Goal: Task Accomplishment & Management: Manage account settings

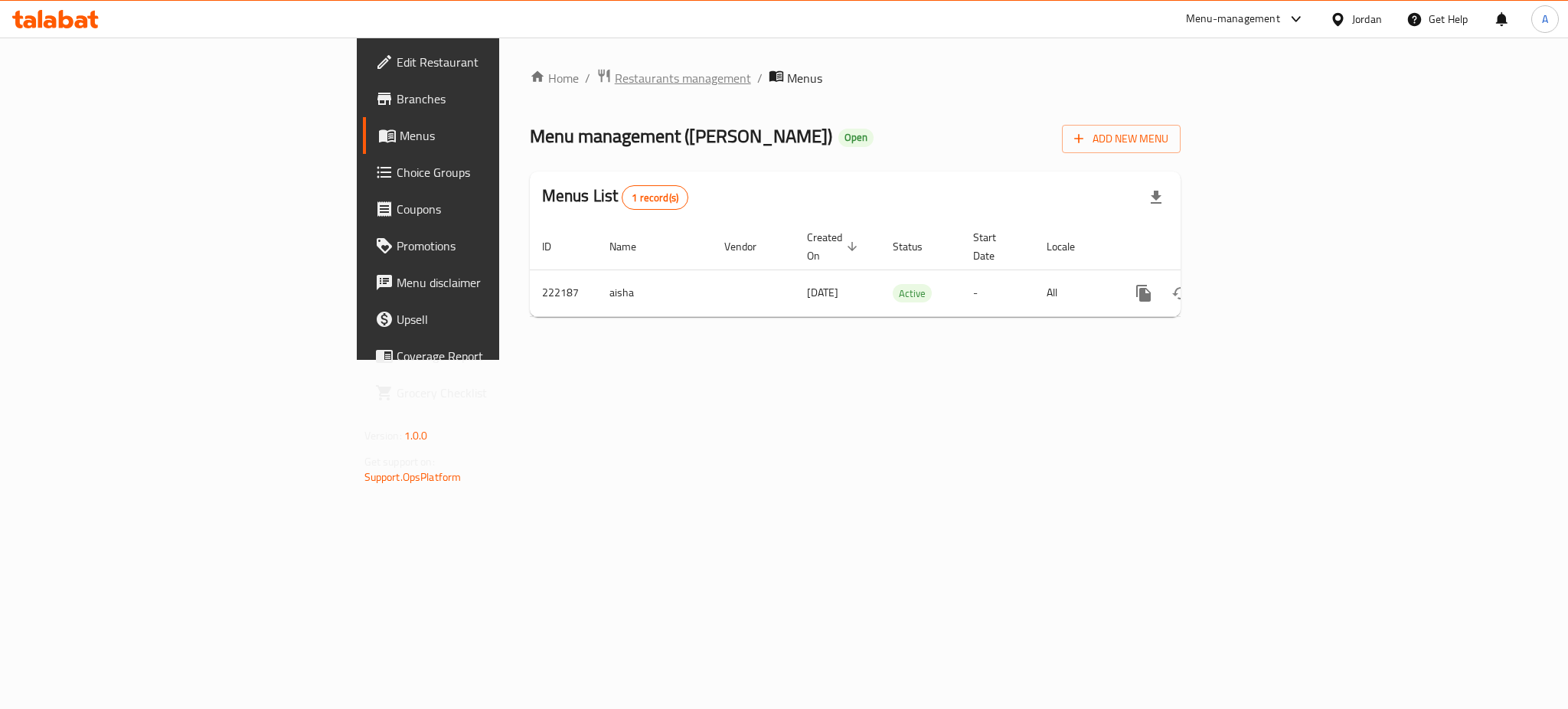
click at [615, 69] on span "Restaurants management" at bounding box center [682, 77] width 137 height 18
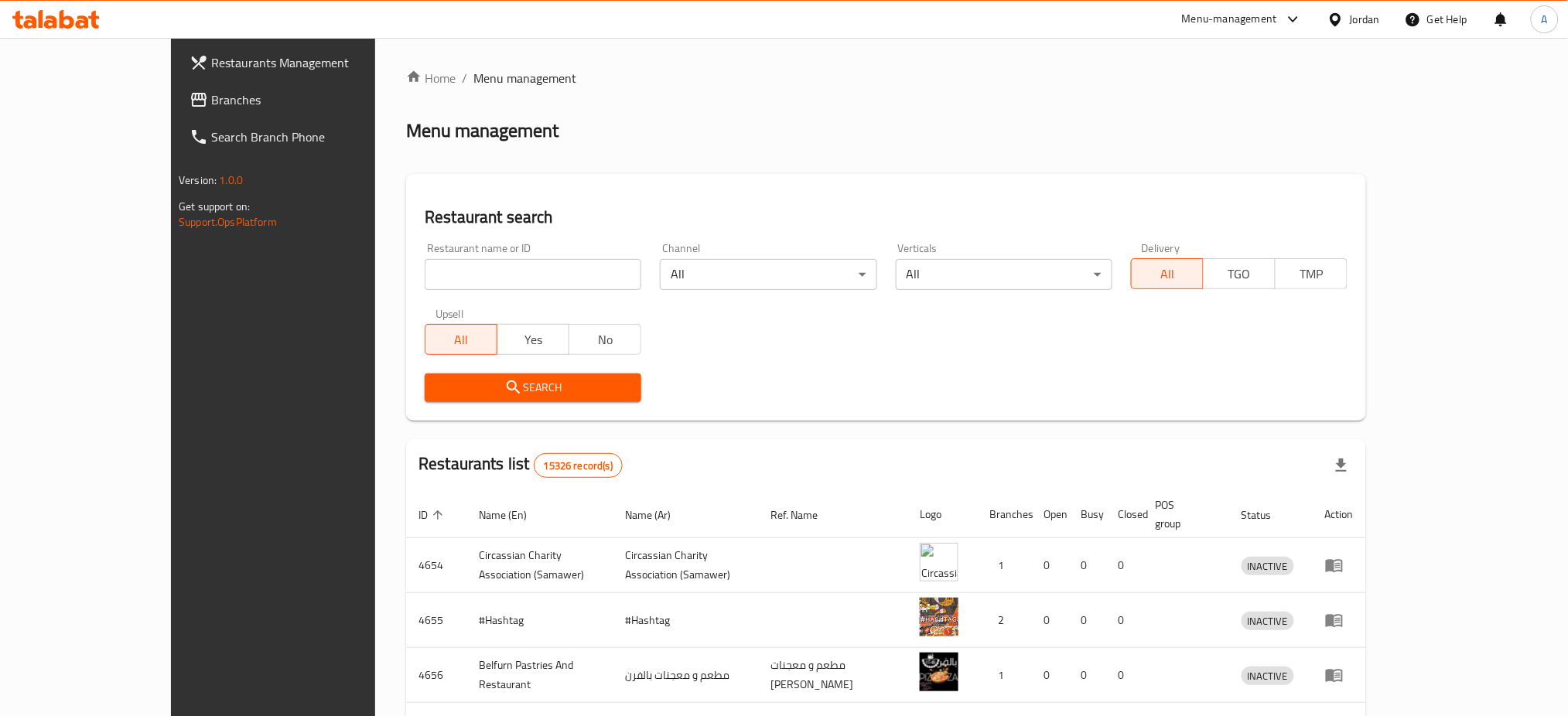
drag, startPoint x: 533, startPoint y: 273, endPoint x: 533, endPoint y: 257, distance: 16.0
click at [533, 273] on input "search" at bounding box center [533, 275] width 216 height 31
type input "ؤ"
type input "chicken dizer"
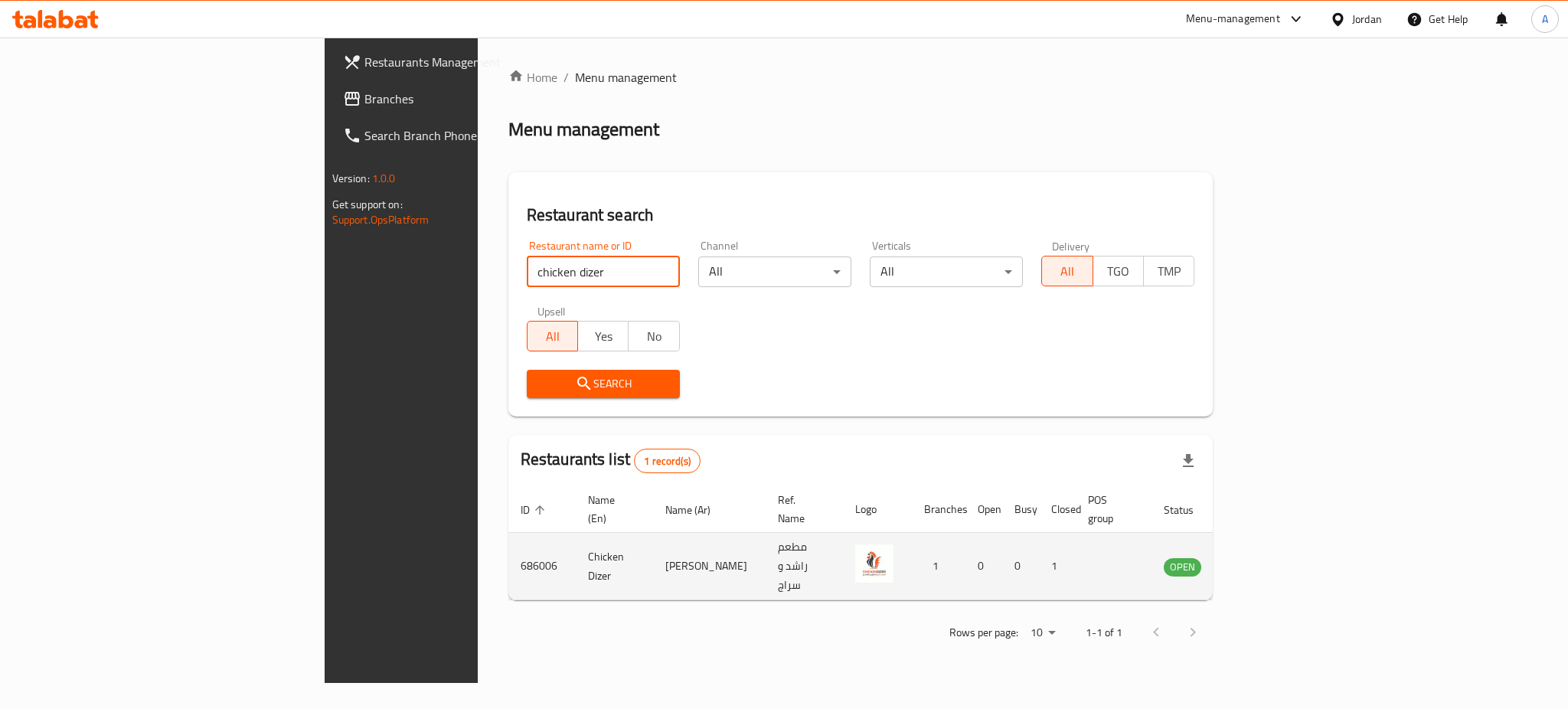
click at [1259, 564] on icon "enhanced table" at bounding box center [1256, 568] width 6 height 6
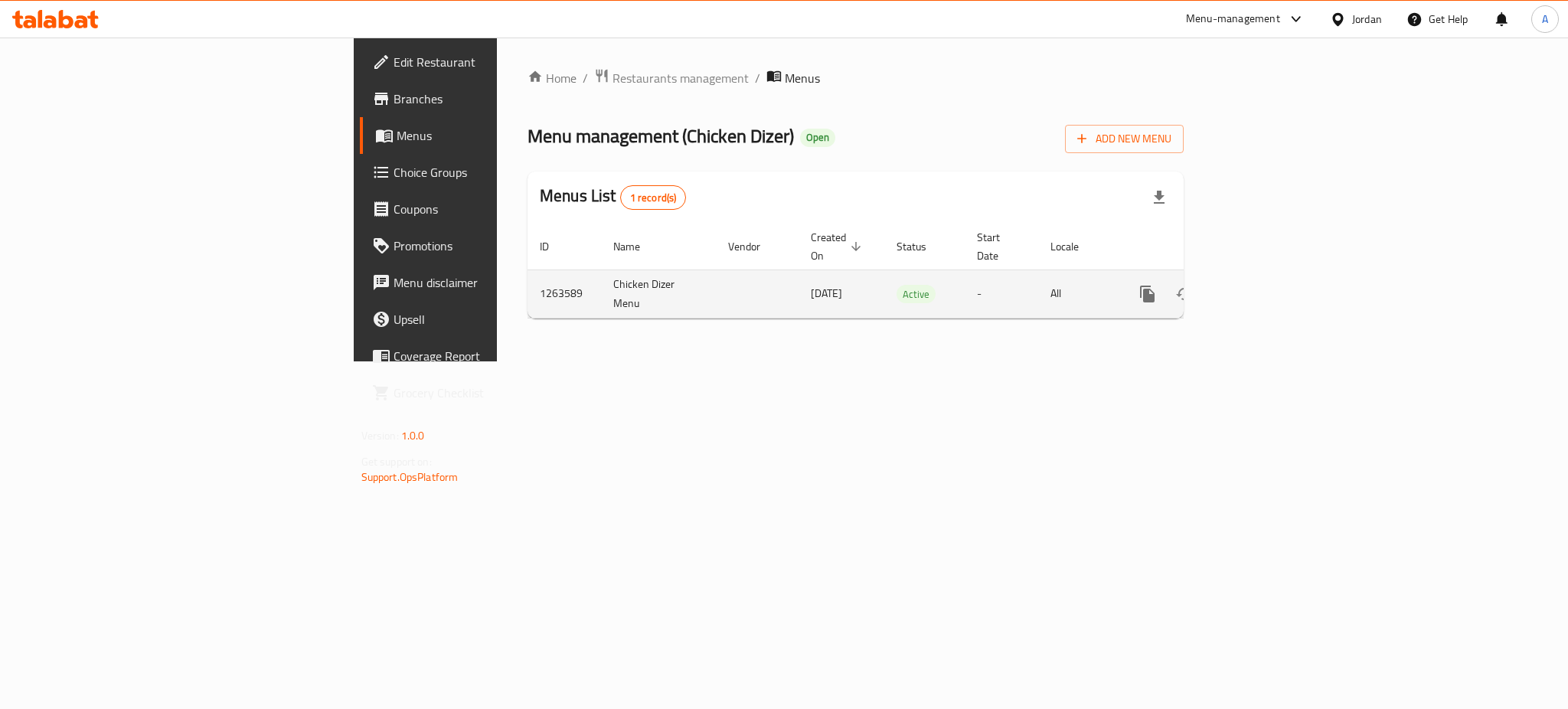
click at [1277, 283] on div "enhanced table" at bounding box center [1202, 294] width 147 height 37
click at [1288, 280] on td "enhanced table" at bounding box center [1202, 293] width 171 height 48
click at [1288, 270] on td "enhanced table" at bounding box center [1202, 293] width 171 height 48
click at [1267, 285] on icon "enhanced table" at bounding box center [1258, 294] width 18 height 18
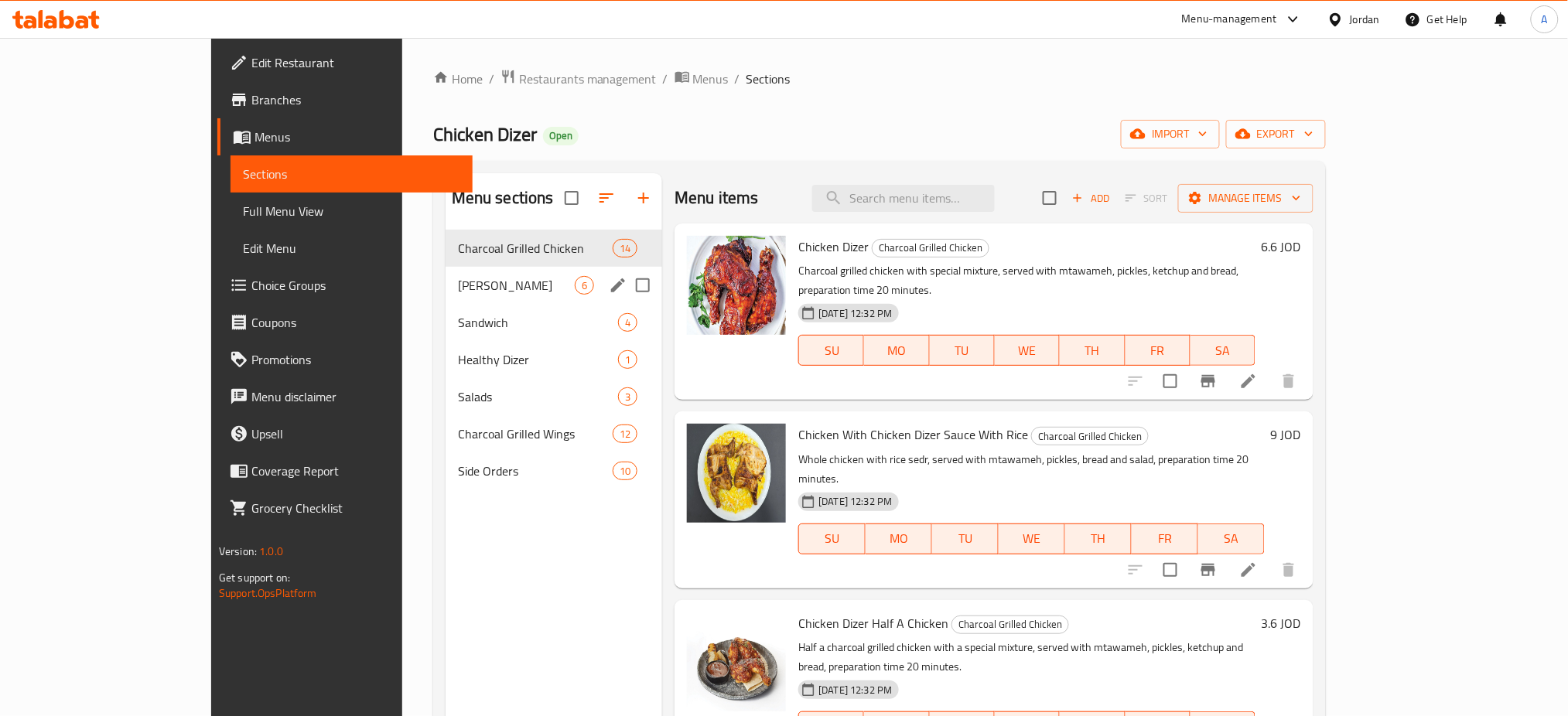
click at [493, 284] on span "[PERSON_NAME]" at bounding box center [517, 285] width 117 height 18
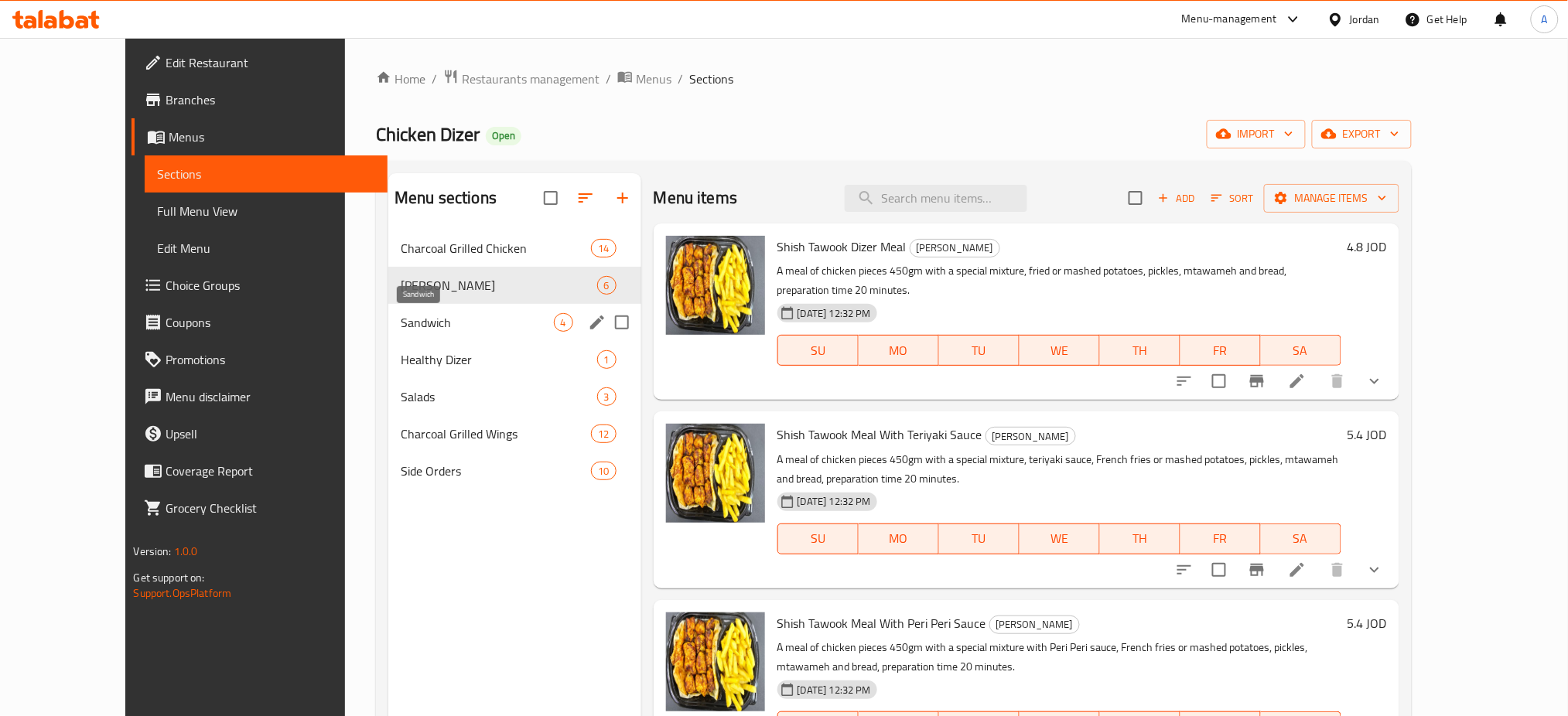
click at [481, 317] on span "Sandwich" at bounding box center [477, 322] width 152 height 18
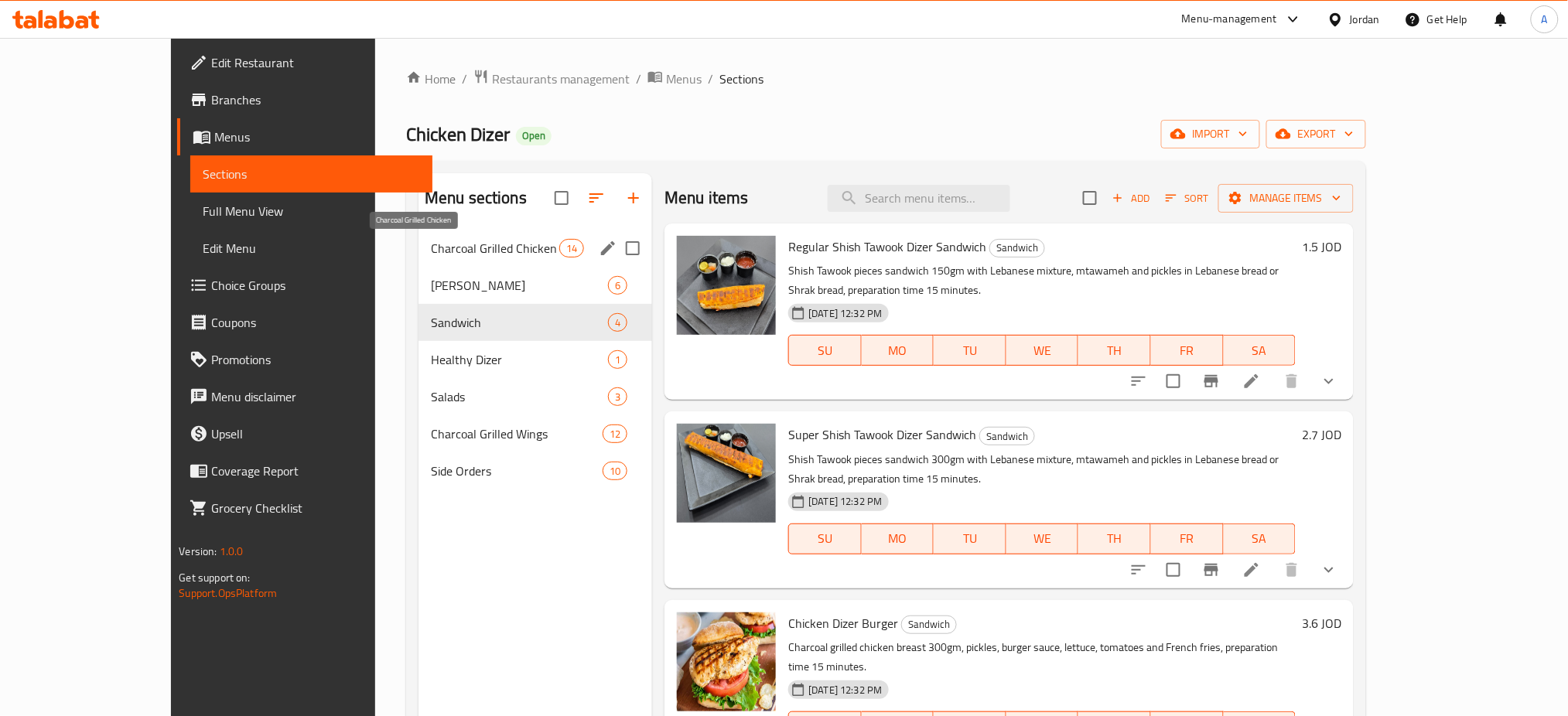
click at [479, 255] on span "Charcoal Grilled Chicken" at bounding box center [495, 247] width 129 height 18
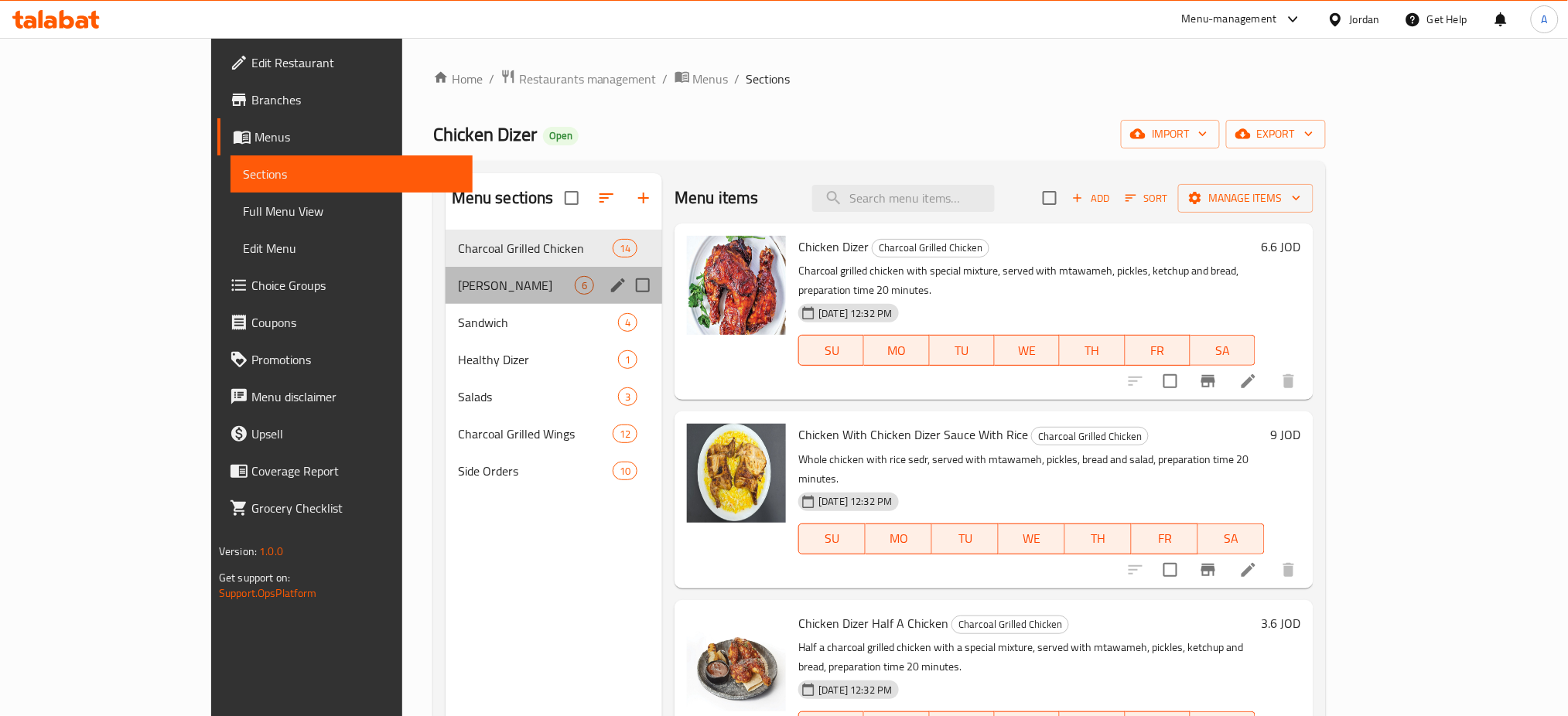
click at [479, 276] on span "[PERSON_NAME]" at bounding box center [517, 285] width 117 height 18
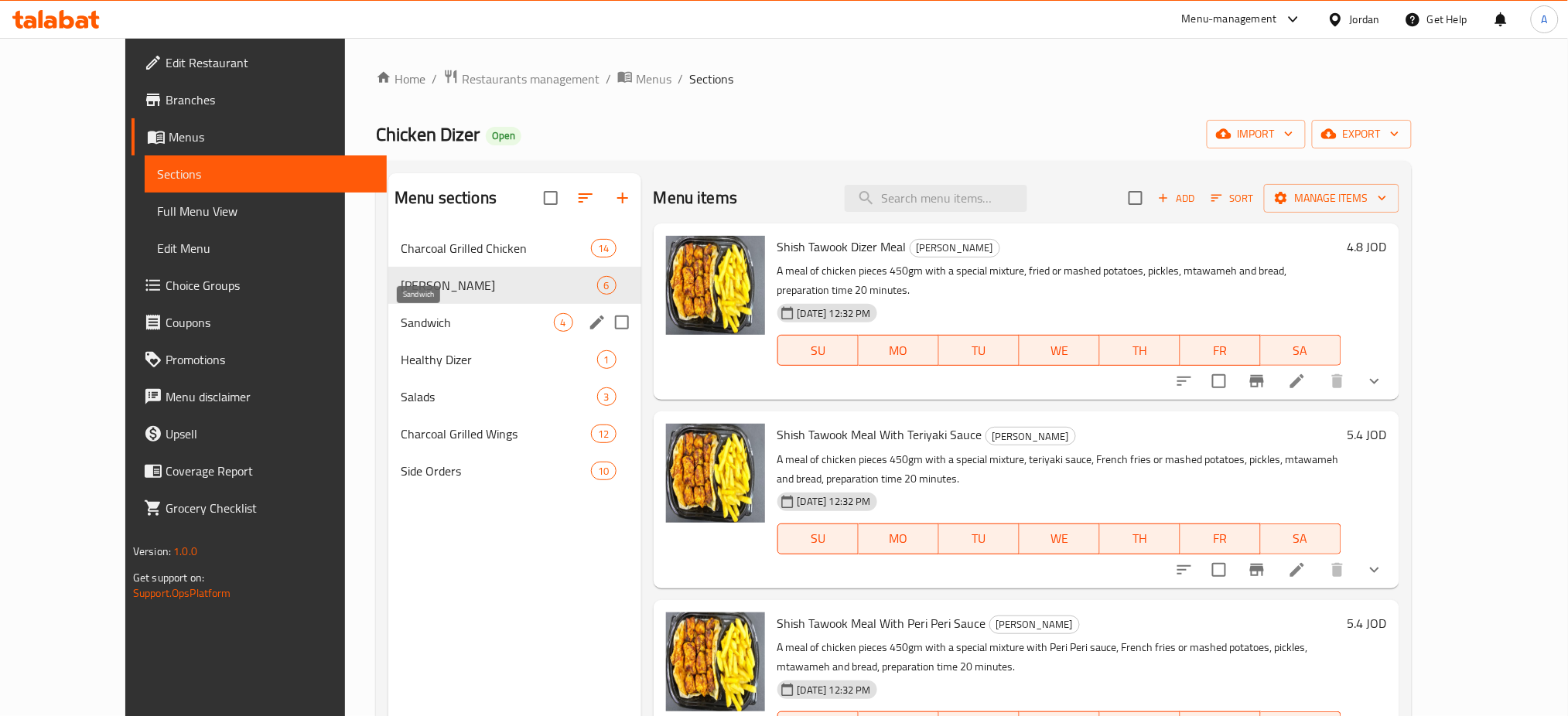
click at [401, 326] on span "Sandwich" at bounding box center [477, 322] width 152 height 18
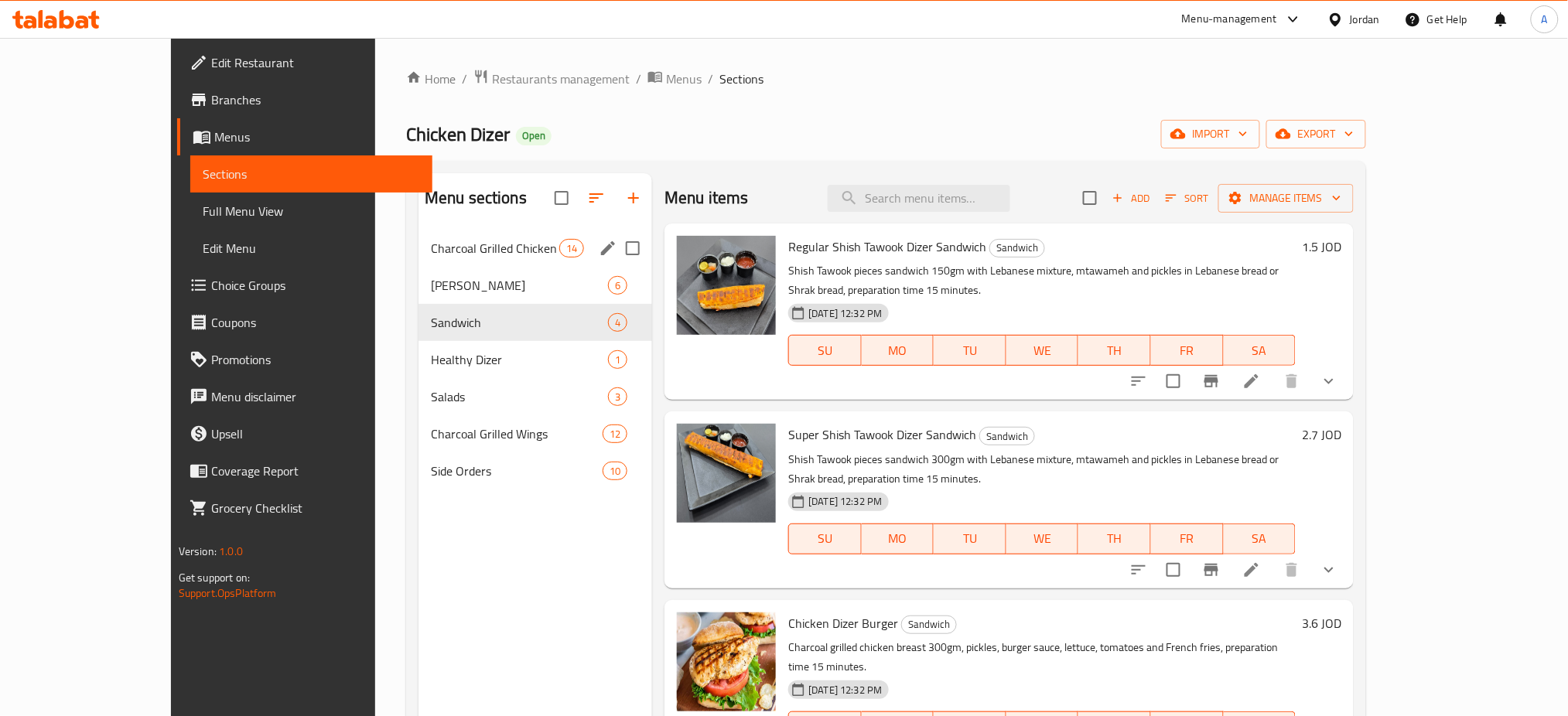
click at [426, 260] on div "Charcoal Grilled Chicken 14" at bounding box center [535, 248] width 234 height 38
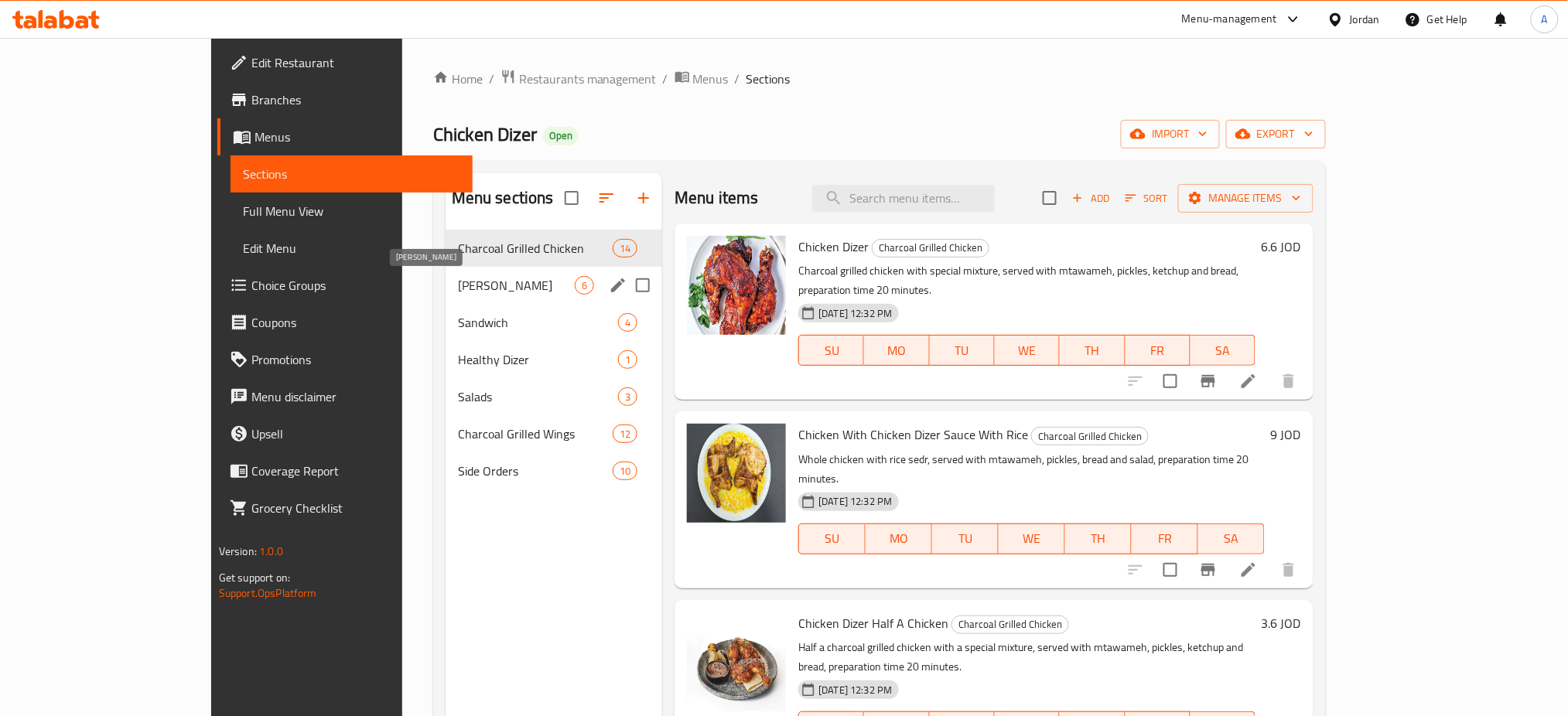
click at [445, 307] on div "Charcoal Grilled Chicken 14 Shish Tawook 6 Sandwich 4 Healthy Dizer 1 Salads 3 …" at bounding box center [554, 360] width 217 height 260
click at [490, 281] on span "[PERSON_NAME]" at bounding box center [517, 285] width 117 height 18
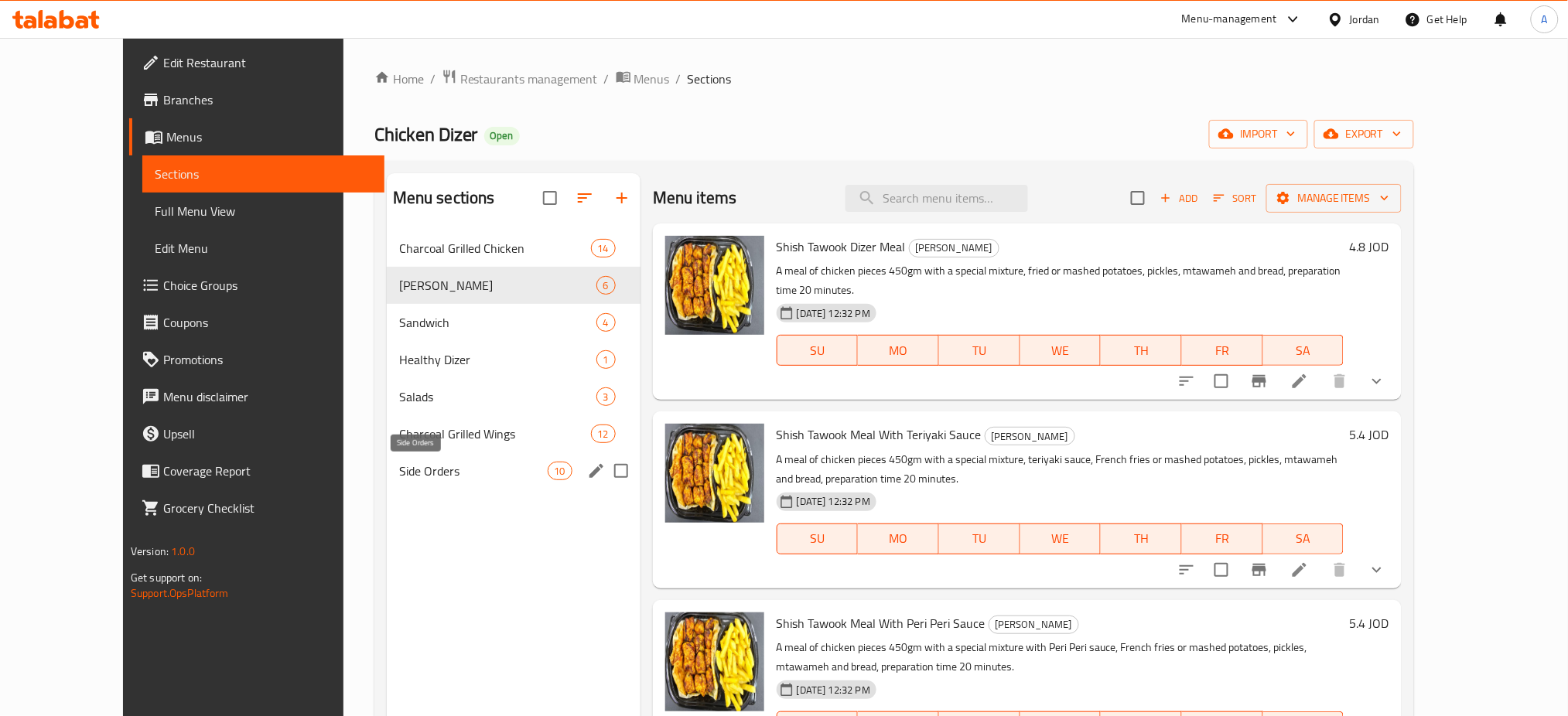
click at [399, 480] on span "Side Orders" at bounding box center [473, 471] width 148 height 18
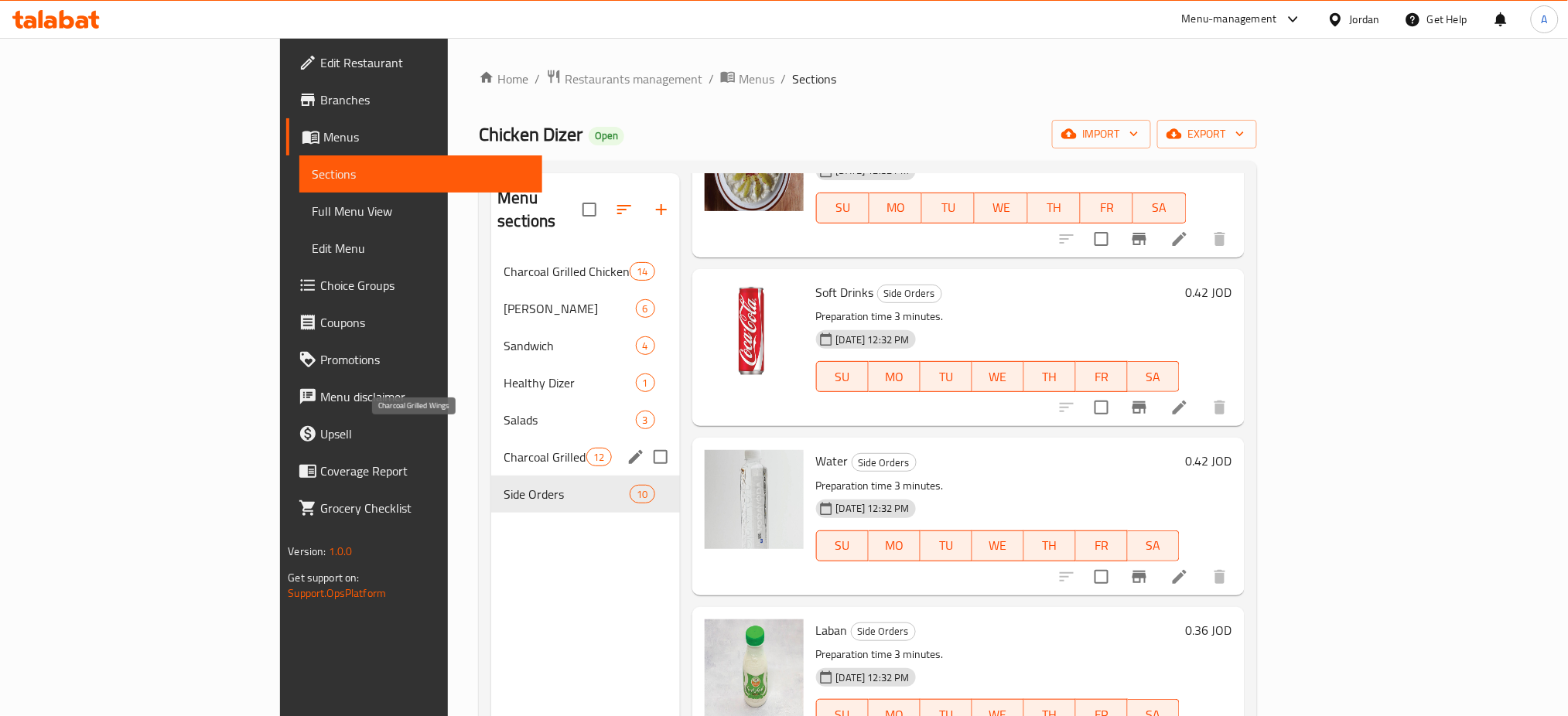
click at [504, 448] on span "Charcoal Grilled Wings" at bounding box center [545, 457] width 83 height 18
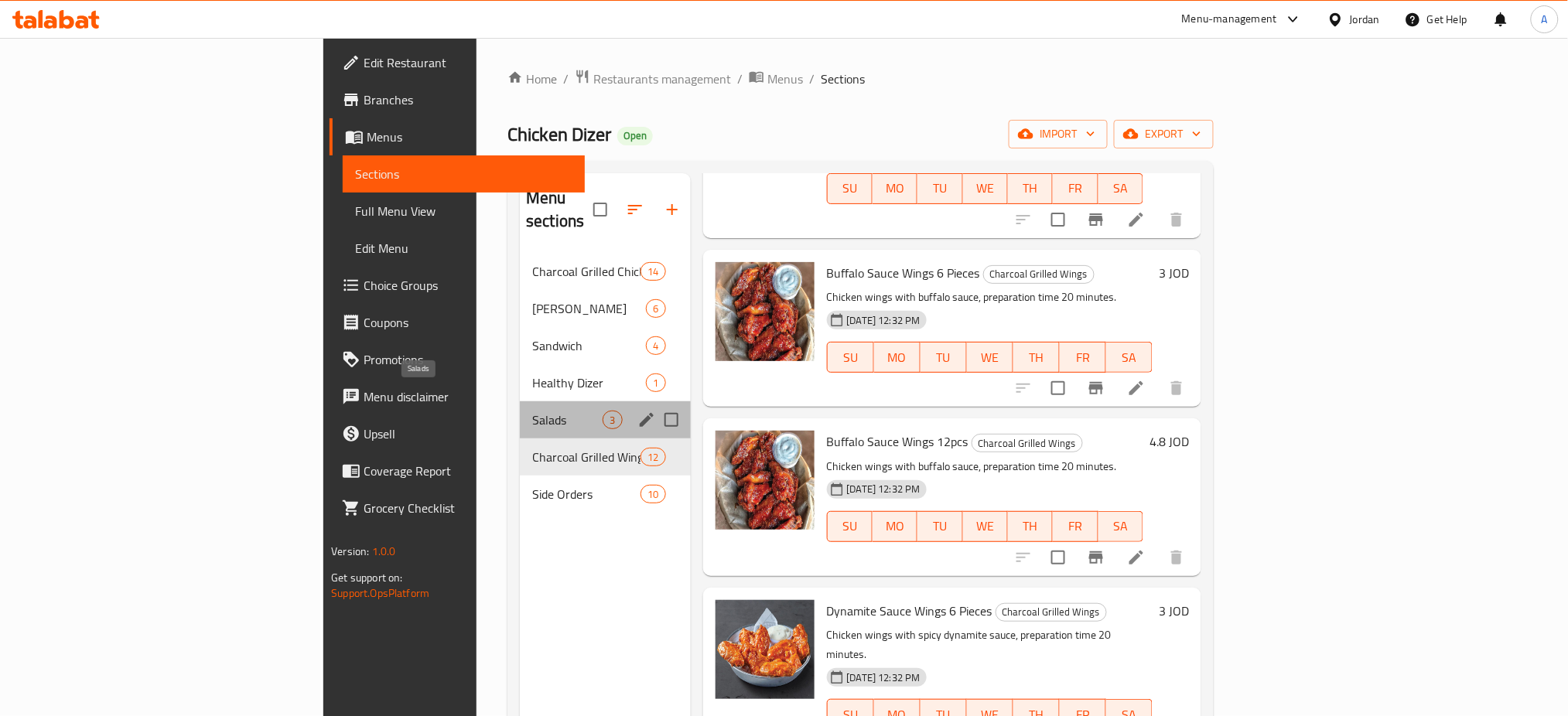
click at [533, 411] on span "Salads" at bounding box center [568, 420] width 70 height 18
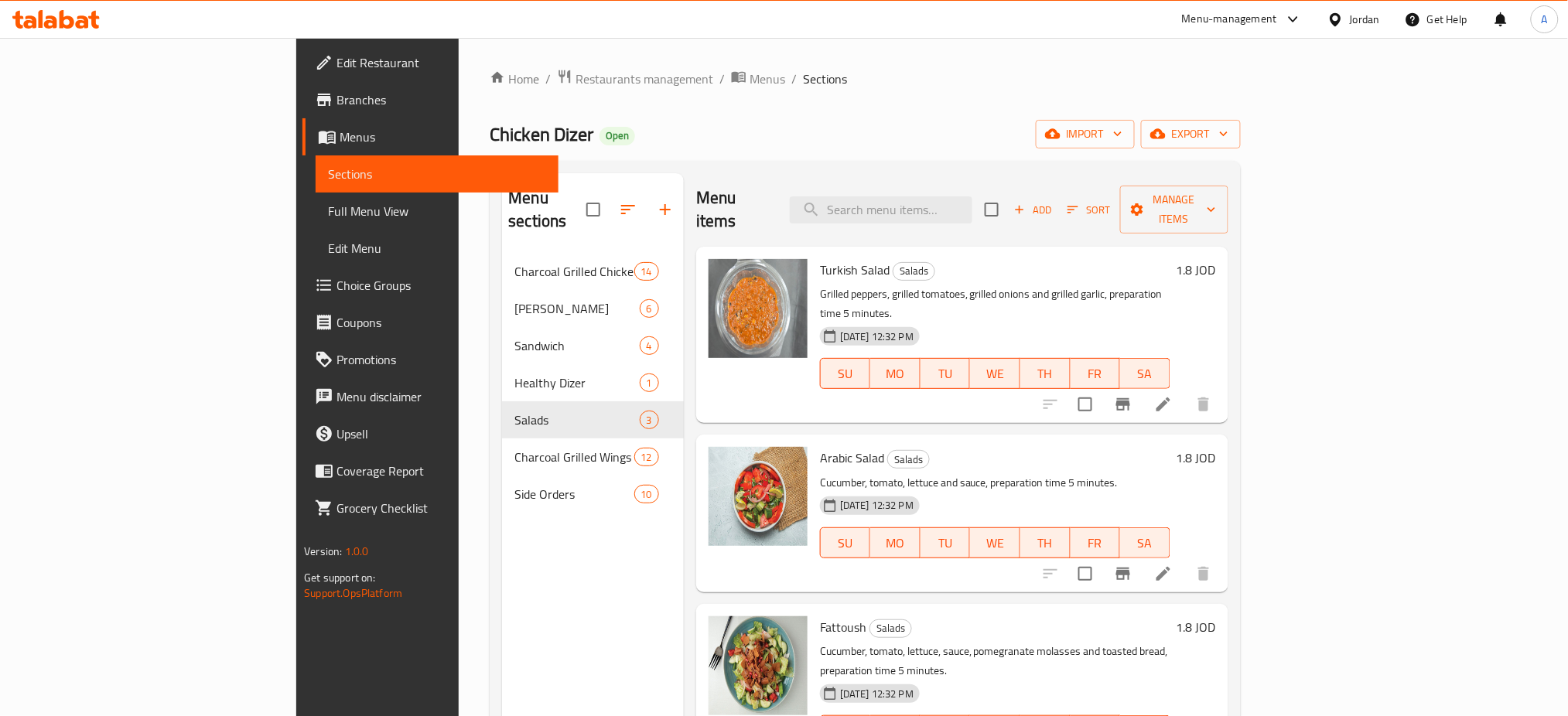
click at [337, 94] on span "Branches" at bounding box center [441, 99] width 210 height 18
